Goal: Transaction & Acquisition: Purchase product/service

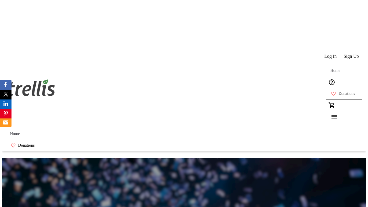
click at [351, 54] on span "Sign Up" at bounding box center [350, 56] width 15 height 5
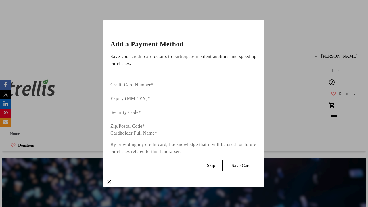
click at [215, 163] on span "Skip" at bounding box center [211, 165] width 8 height 5
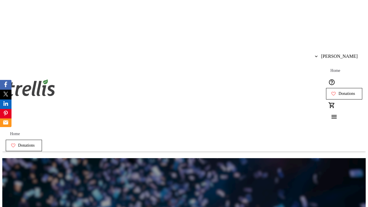
click at [338, 91] on span "Donations" at bounding box center [346, 93] width 17 height 5
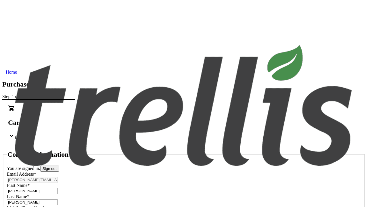
select select "CA"
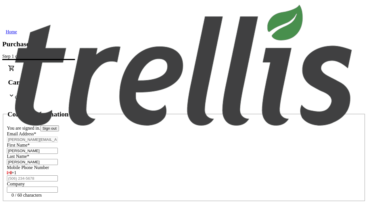
type input "[STREET_ADDRESS][PERSON_NAME]"
type input "Kelowna"
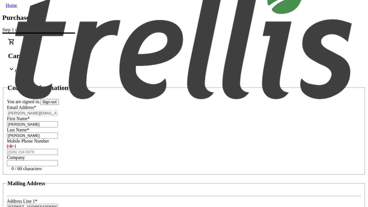
select select "BC"
type input "Kelowna"
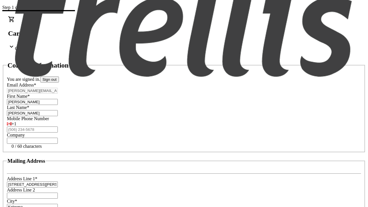
type input "V1Y 0C2"
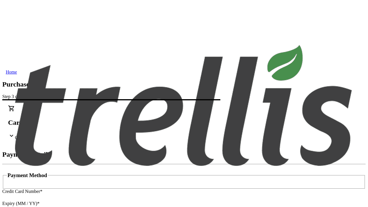
type input "V1Y 0C2"
